Goal: Task Accomplishment & Management: Complete application form

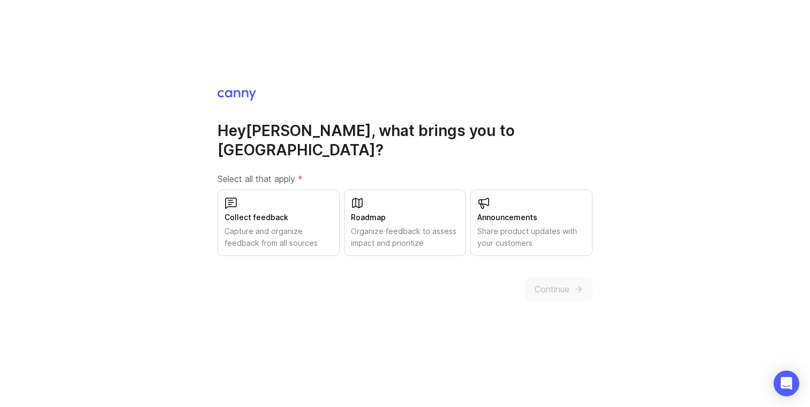
click at [528, 93] on div "Hey [PERSON_NAME] , what brings you to [GEOGRAPHIC_DATA]? Select all that apply…" at bounding box center [405, 203] width 810 height 407
click at [269, 214] on div "Collect feedback Capture and organize feedback from all sources" at bounding box center [278, 223] width 122 height 66
click at [384, 212] on div "Roadmap" at bounding box center [405, 218] width 108 height 12
click at [538, 201] on div "Announcements Share product updates with your customers" at bounding box center [531, 223] width 122 height 66
click at [574, 284] on icon "submit" at bounding box center [579, 289] width 10 height 10
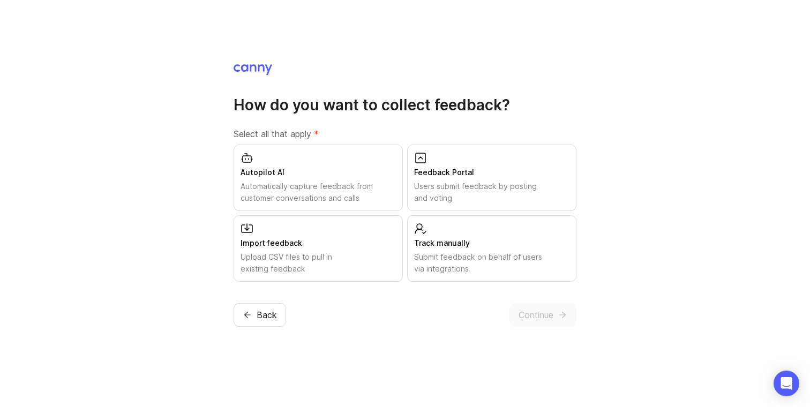
click at [276, 172] on div "Autopilot AI" at bounding box center [317, 173] width 155 height 12
click at [312, 236] on div "Import feedback Upload CSV files to pull in existing feedback" at bounding box center [318, 248] width 169 height 66
click at [447, 184] on div "Users submit feedback by posting and voting" at bounding box center [491, 193] width 155 height 24
click at [532, 314] on span "Continue" at bounding box center [535, 315] width 35 height 13
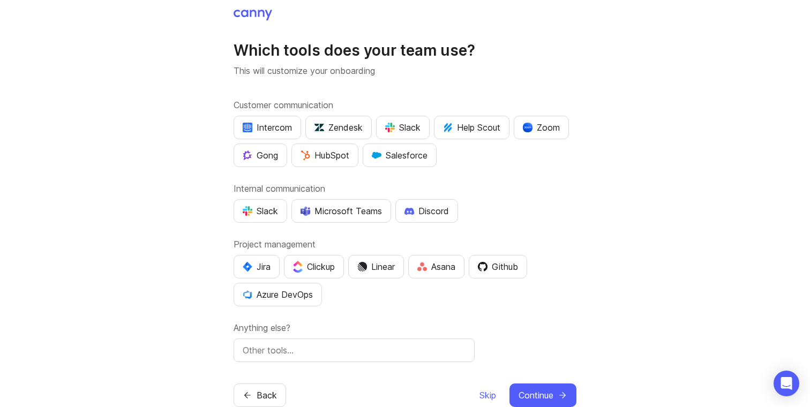
click at [266, 211] on div "Slack" at bounding box center [260, 211] width 35 height 13
click at [377, 209] on div "Microsoft Teams" at bounding box center [340, 211] width 81 height 13
click at [259, 265] on div "Jira" at bounding box center [257, 266] width 28 height 13
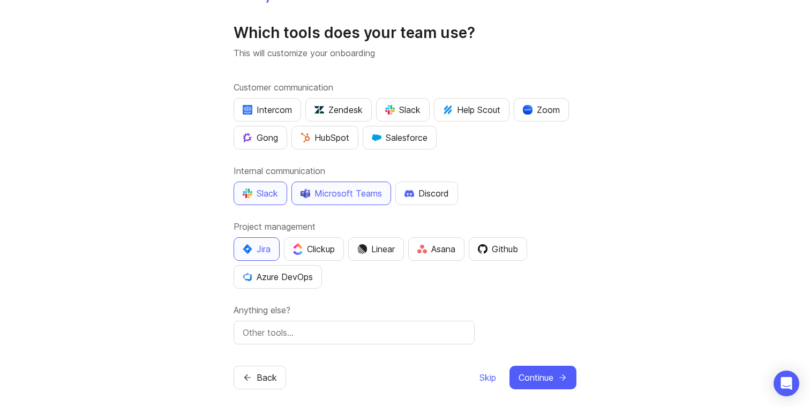
scroll to position [26, 0]
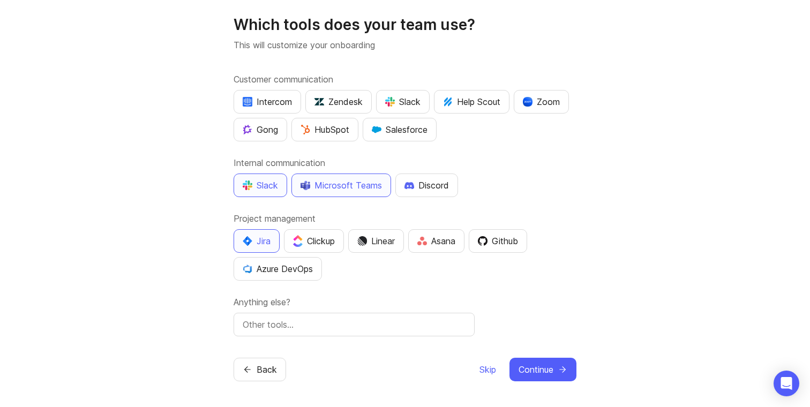
click at [512, 245] on div "Github" at bounding box center [498, 241] width 40 height 13
click at [558, 369] on icon "submit" at bounding box center [563, 370] width 10 height 10
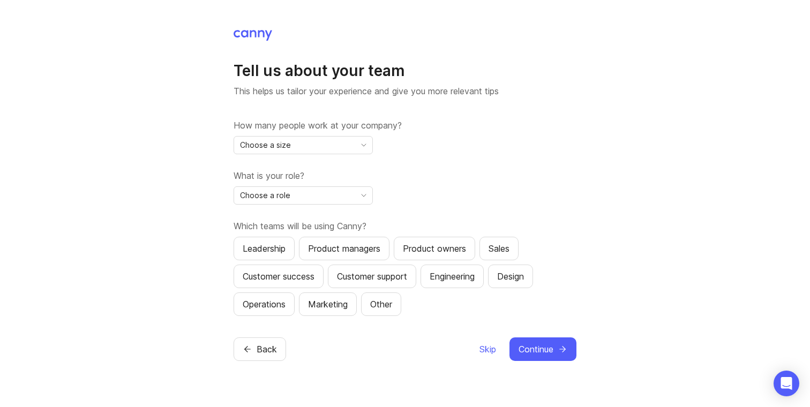
click at [314, 145] on div "Choose a size" at bounding box center [294, 145] width 121 height 17
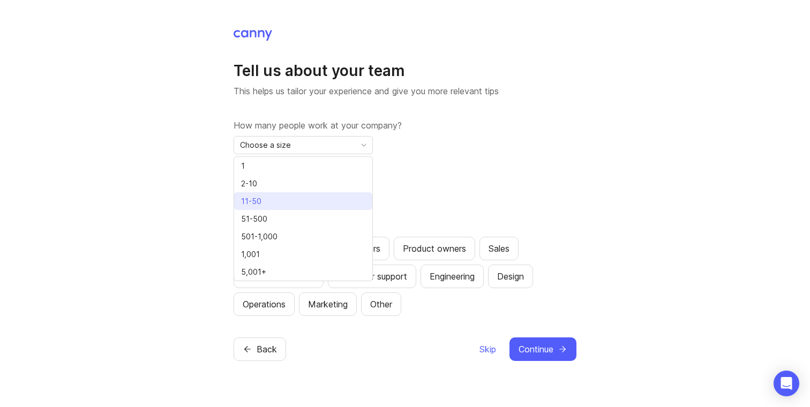
click at [304, 196] on li "11-50" at bounding box center [303, 201] width 138 height 18
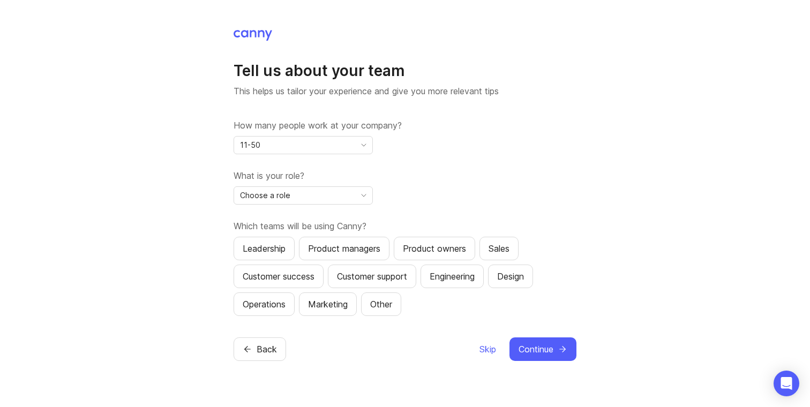
click at [312, 195] on div "Choose a role" at bounding box center [294, 195] width 121 height 17
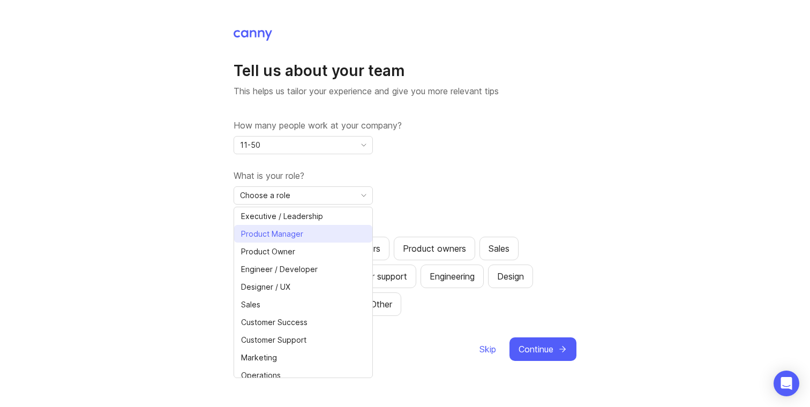
click at [311, 230] on li "Product Manager" at bounding box center [303, 234] width 138 height 18
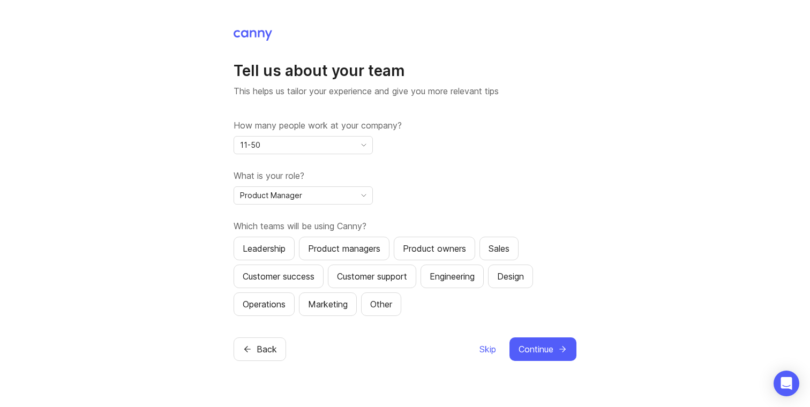
click at [333, 187] on div "Product Manager" at bounding box center [294, 195] width 121 height 17
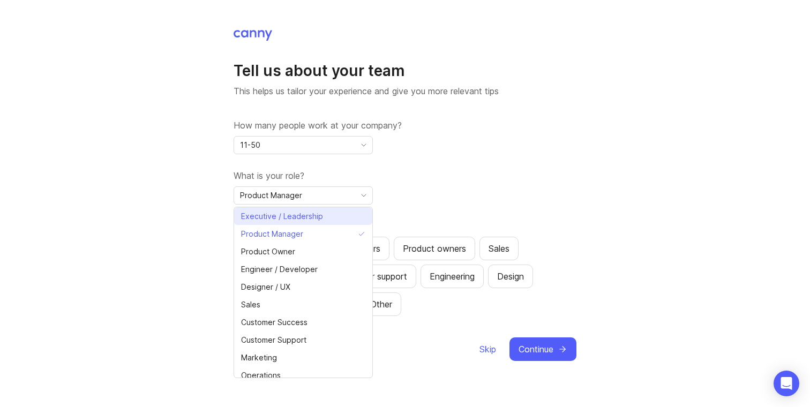
click at [315, 217] on span "Executive / Leadership" at bounding box center [282, 216] width 82 height 12
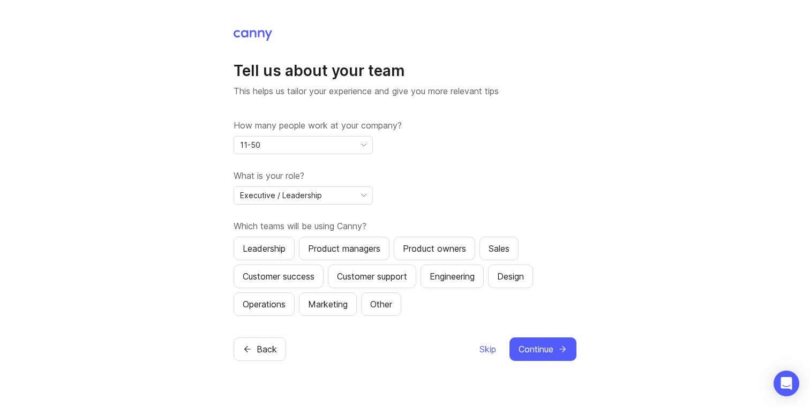
click at [355, 250] on div "Product managers" at bounding box center [344, 248] width 72 height 13
click at [311, 277] on div "Customer success" at bounding box center [279, 276] width 72 height 13
click at [387, 276] on div "Customer support" at bounding box center [372, 276] width 70 height 13
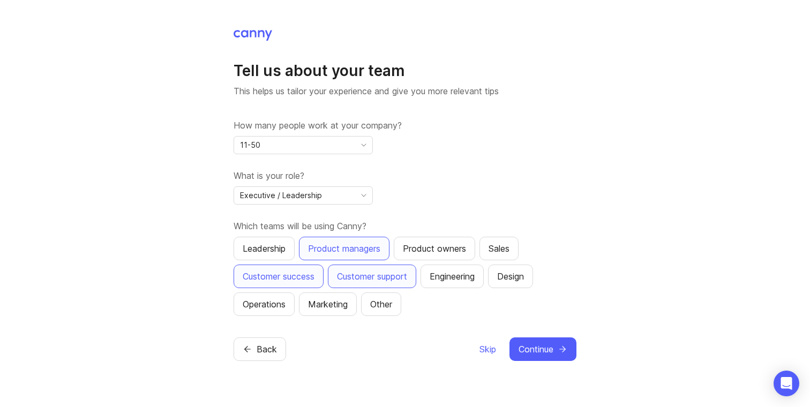
click at [524, 279] on div "Design" at bounding box center [510, 276] width 27 height 13
click at [550, 336] on div "Tell us about your team This helps us tailor your experience and give you more …" at bounding box center [405, 195] width 343 height 332
click at [542, 357] on button "Continue" at bounding box center [542, 349] width 67 height 24
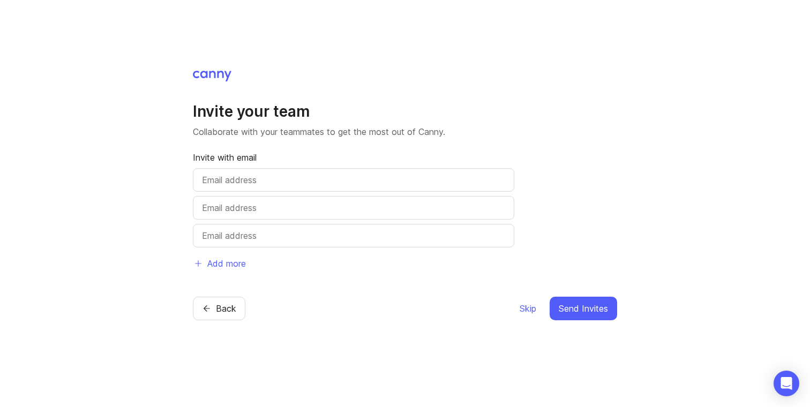
click at [522, 309] on span "Skip" at bounding box center [528, 308] width 17 height 13
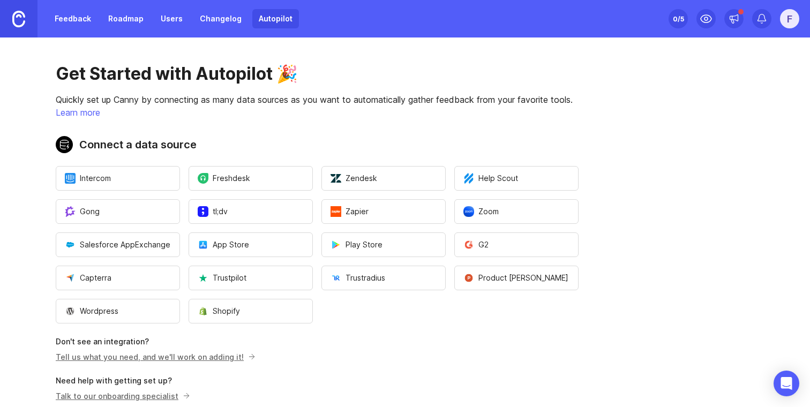
scroll to position [57, 0]
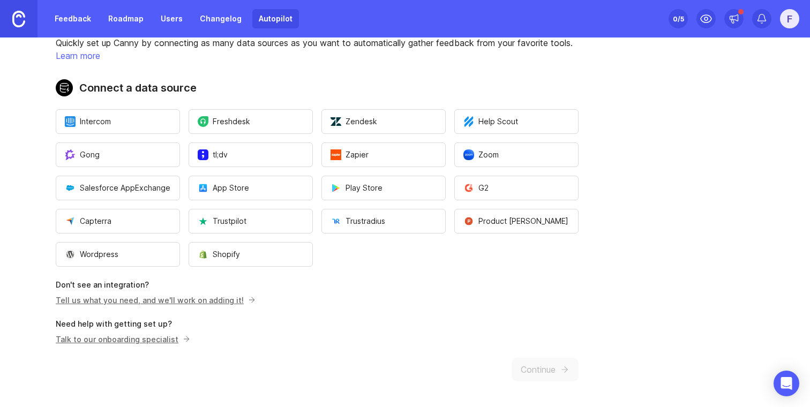
click at [245, 319] on p "Need help with getting set up?" at bounding box center [317, 324] width 523 height 11
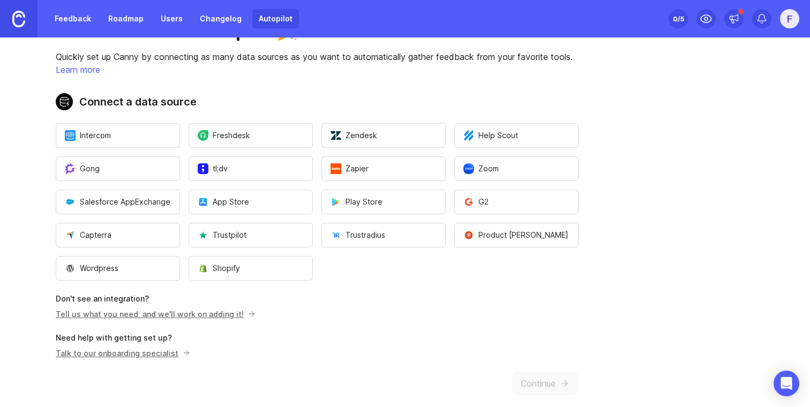
scroll to position [44, 0]
click at [64, 16] on link "Feedback" at bounding box center [72, 18] width 49 height 19
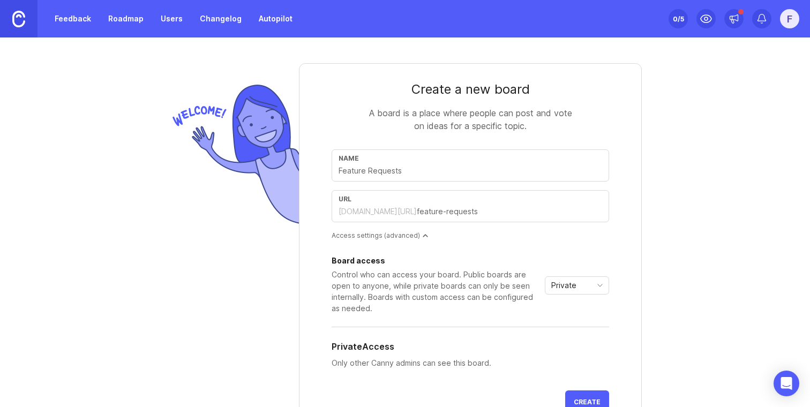
click at [125, 19] on link "Roadmap" at bounding box center [126, 18] width 48 height 19
